Goal: Transaction & Acquisition: Register for event/course

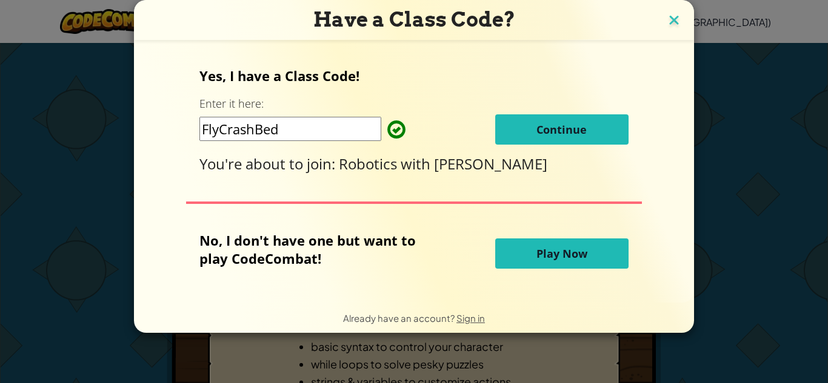
click at [667, 20] on img at bounding box center [674, 21] width 16 height 18
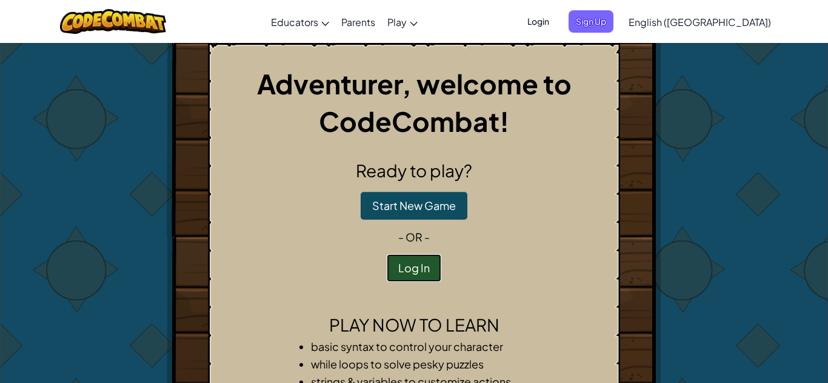
click at [400, 262] on button "Log In" at bounding box center [414, 268] width 55 height 28
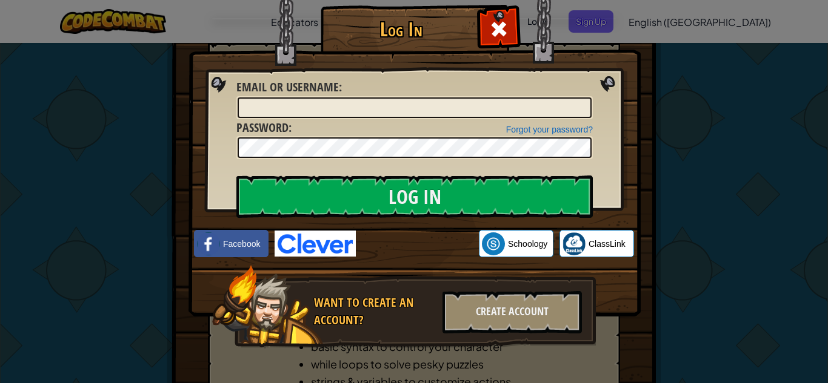
click at [672, 75] on div "Log In Unknown Error Email or Username : Forgot your password? Password : Log I…" at bounding box center [414, 191] width 828 height 383
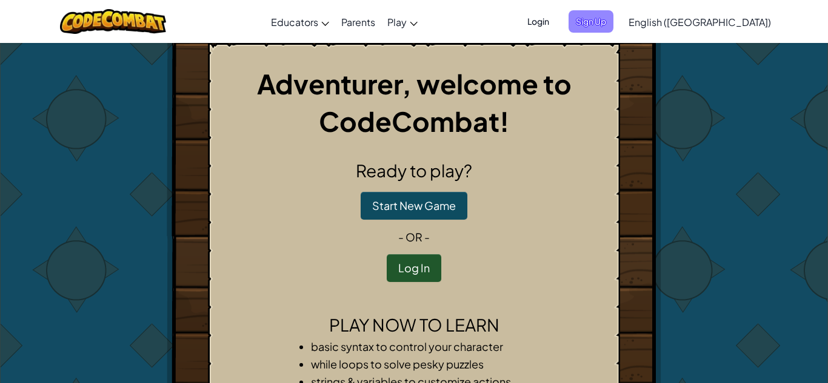
click at [613, 22] on span "Sign Up" at bounding box center [590, 21] width 45 height 22
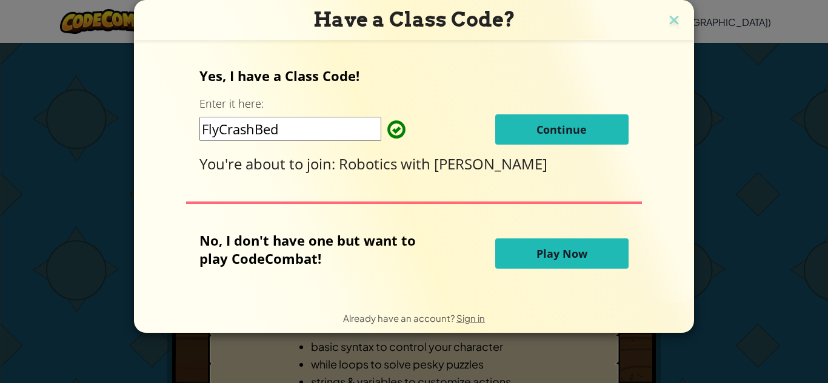
click at [524, 123] on button "Continue" at bounding box center [561, 129] width 133 height 30
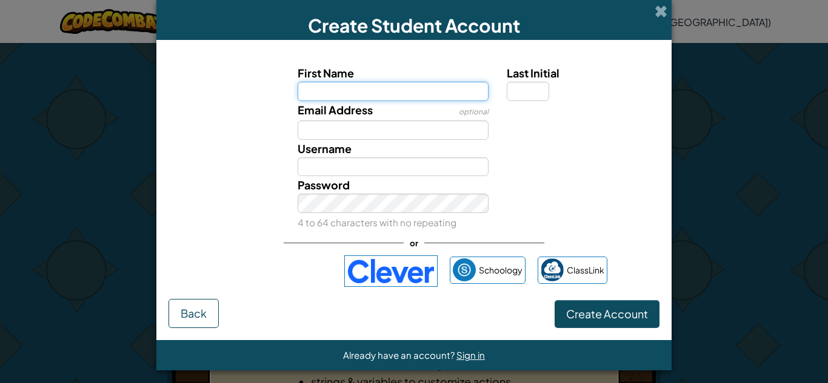
click at [396, 96] on input "First Name" at bounding box center [392, 91] width 191 height 19
type input "Kyle"
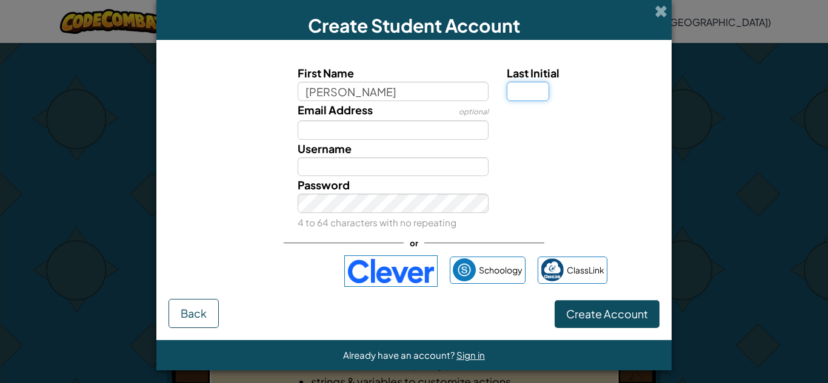
type input "Kyle"
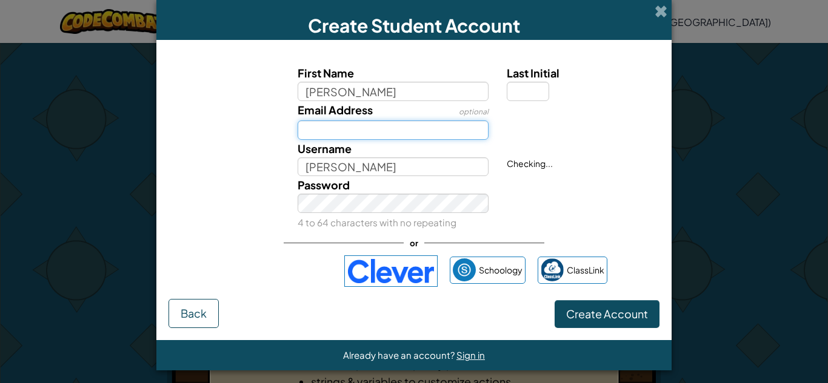
click at [363, 136] on input "Email Address" at bounding box center [392, 130] width 191 height 19
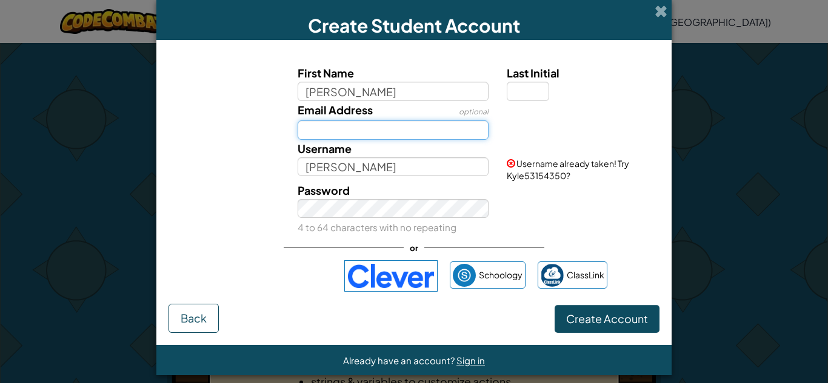
type input "aguilar.kyle@cavitschools.org"
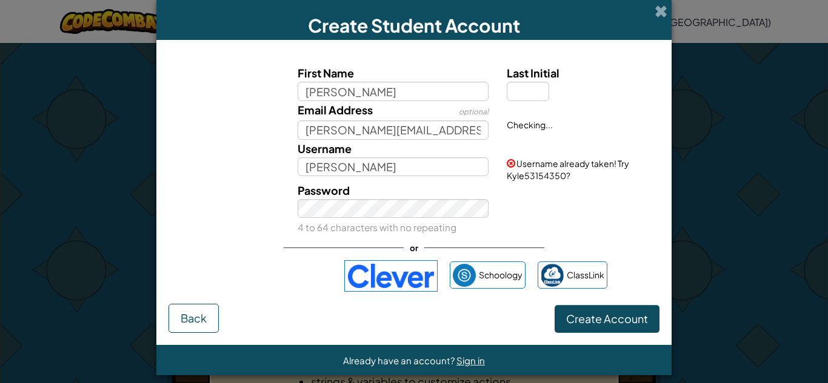
click at [563, 245] on div "First Name Kyle Last Initial Email Address optional aguilar.kyle@cavitschools.o…" at bounding box center [413, 178] width 491 height 252
click at [422, 89] on input "Kyle" at bounding box center [392, 91] width 191 height 19
click at [419, 160] on input "Kyle" at bounding box center [392, 167] width 191 height 19
type input "Kibble"
click at [585, 324] on button "Create Account" at bounding box center [606, 319] width 105 height 28
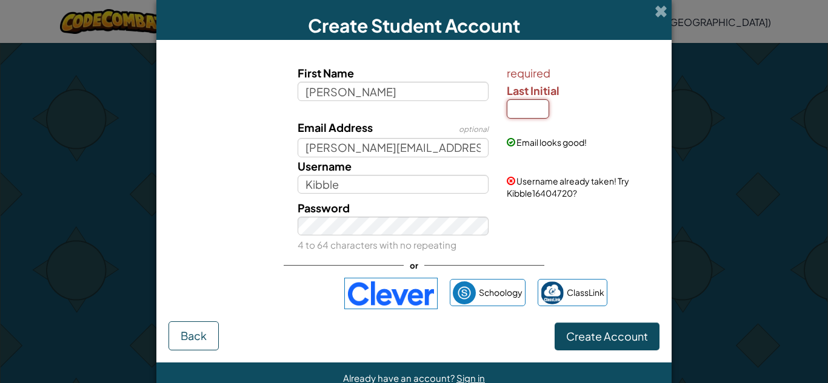
click at [536, 114] on input "Last Initial" at bounding box center [527, 108] width 42 height 19
type input "A"
click at [543, 222] on div "Password 4 to 64 characters with no repeating" at bounding box center [413, 226] width 503 height 55
click at [453, 190] on input "KyleA" at bounding box center [392, 184] width 191 height 19
click at [554, 323] on button "Create Account" at bounding box center [606, 337] width 105 height 28
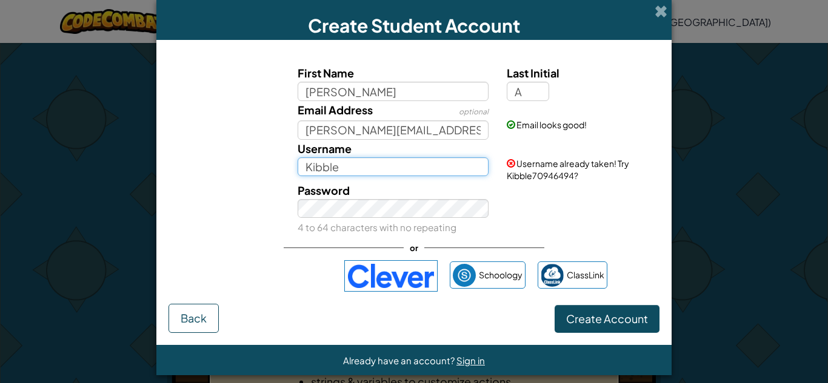
click at [430, 167] on input "Kibble" at bounding box center [392, 167] width 191 height 19
type input "Kibbul"
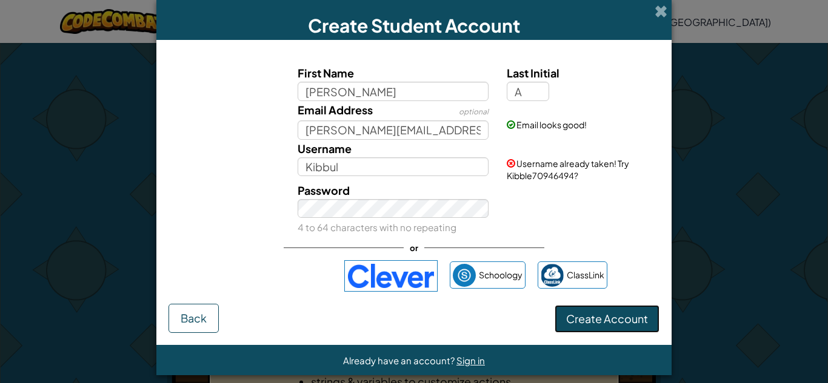
click at [618, 314] on button "Create Account" at bounding box center [606, 319] width 105 height 28
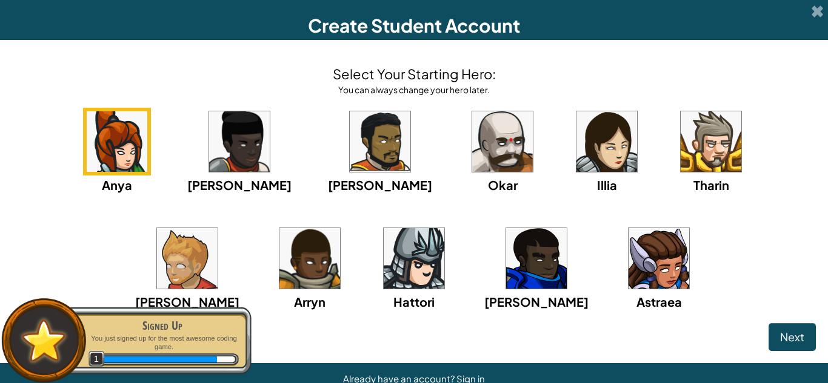
click at [663, 233] on div "Anya Ida Alejandro Okar Illia Tharin Ned Arryn Hattori Gordon Astraea" at bounding box center [413, 225] width 803 height 234
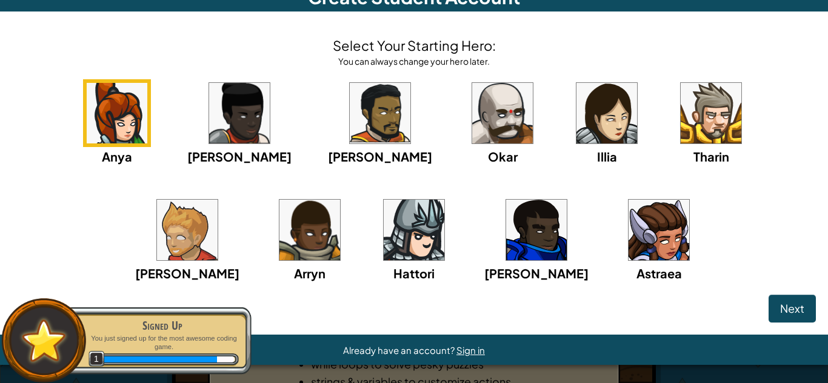
scroll to position [28, 0]
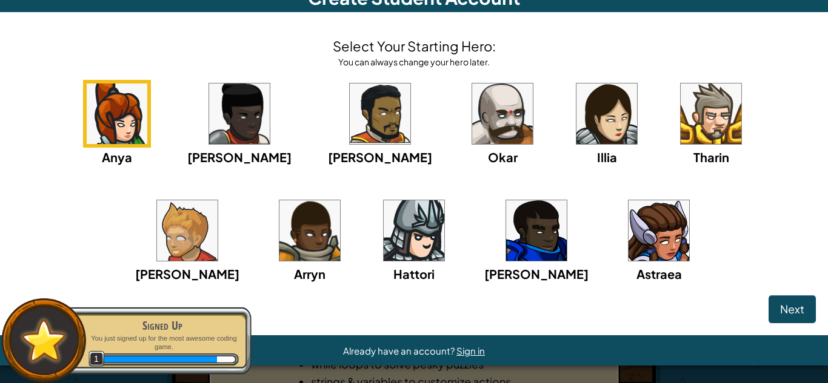
click at [668, 222] on div "Anya Ida Alejandro Okar Illia Tharin Ned Arryn Hattori Gordon Astraea" at bounding box center [413, 197] width 803 height 234
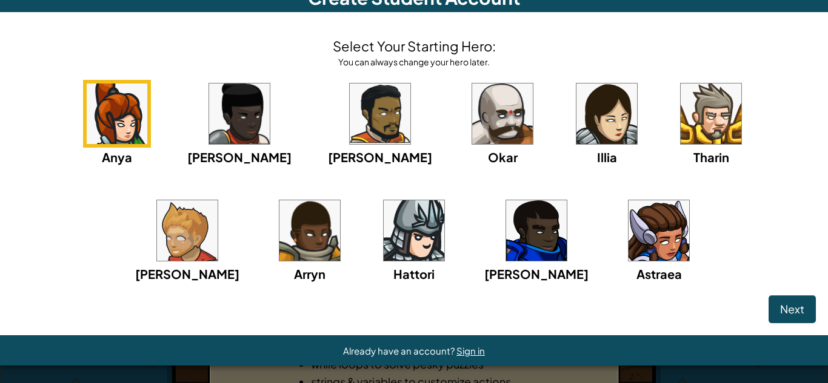
click at [472, 131] on img at bounding box center [502, 114] width 61 height 61
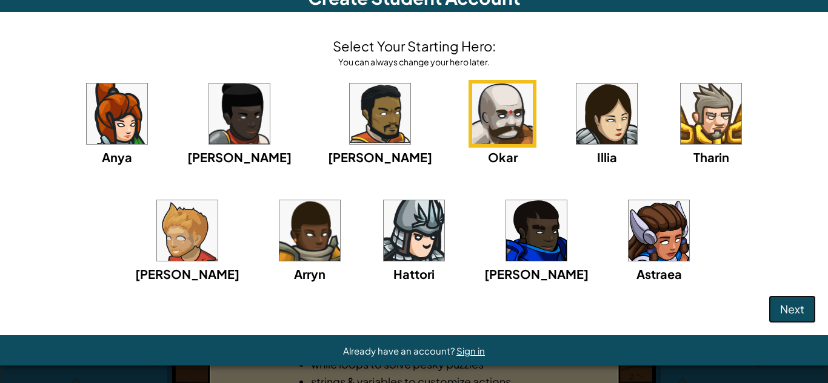
click at [791, 306] on span "Next" at bounding box center [792, 309] width 24 height 14
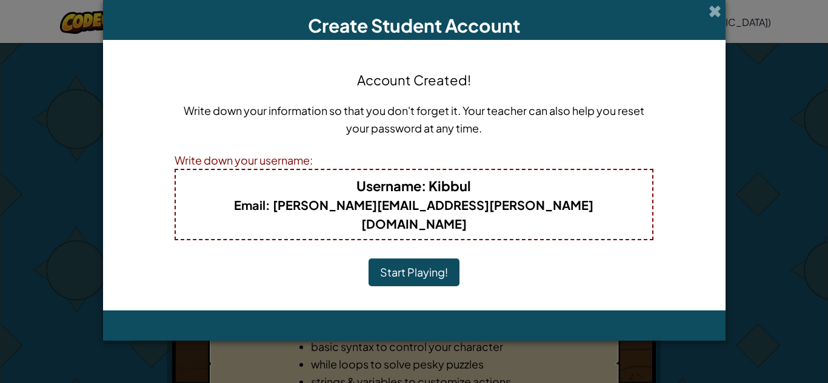
click at [434, 259] on button "Start Playing!" at bounding box center [413, 273] width 91 height 28
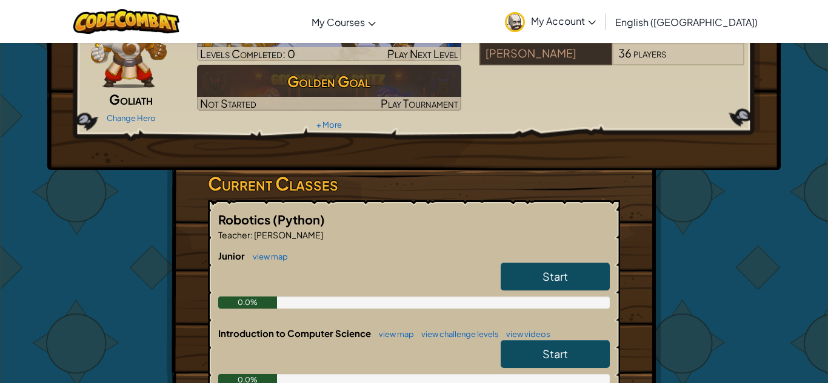
scroll to position [93, 0]
